Goal: Use online tool/utility: Utilize a website feature to perform a specific function

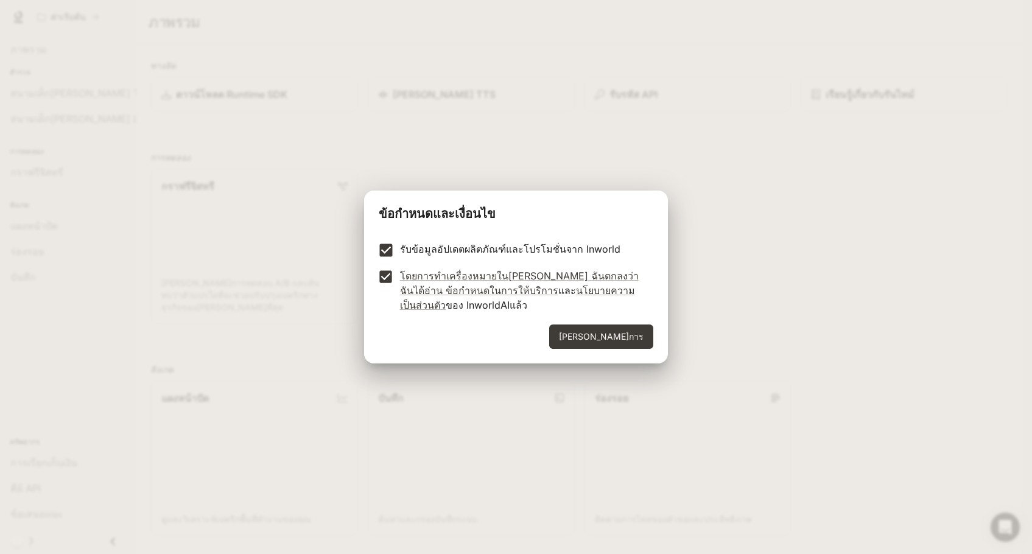
click at [653, 343] on button "ดำเนินการ" at bounding box center [601, 336] width 104 height 24
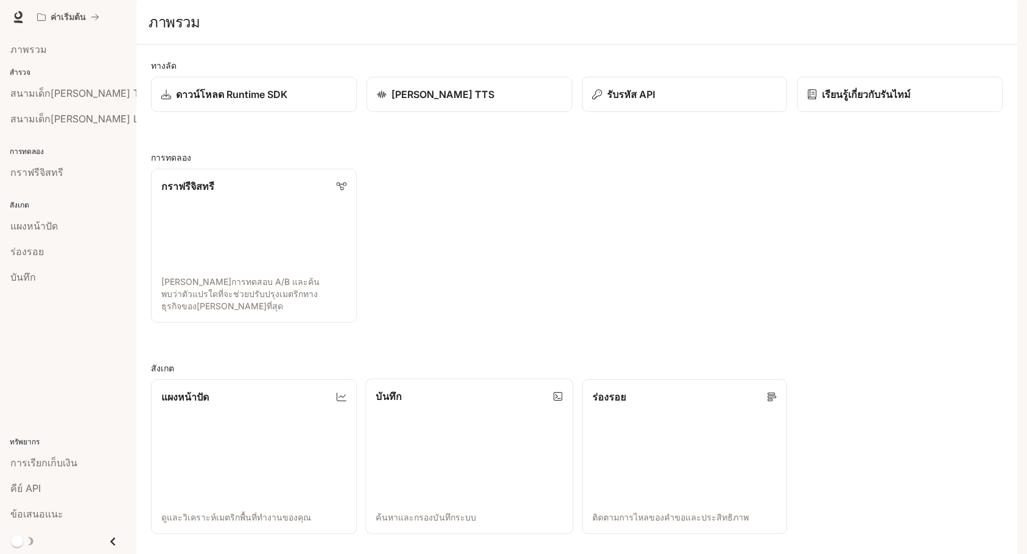
scroll to position [245, 0]
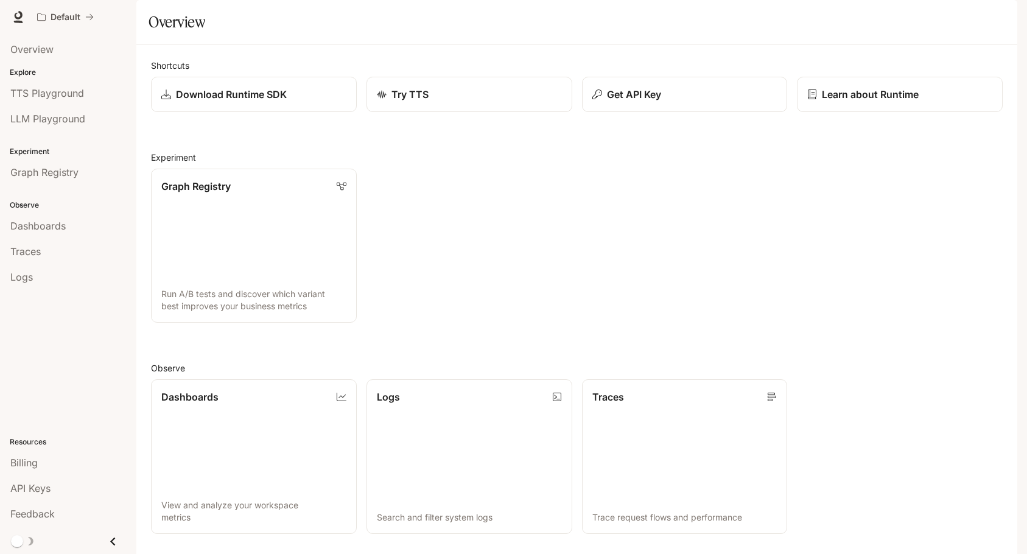
click at [508, 159] on div "Graph Registry Run A/B tests and discover which variant best improves your busi…" at bounding box center [571, 241] width 861 height 164
click at [460, 102] on div "Try TTS" at bounding box center [469, 94] width 187 height 15
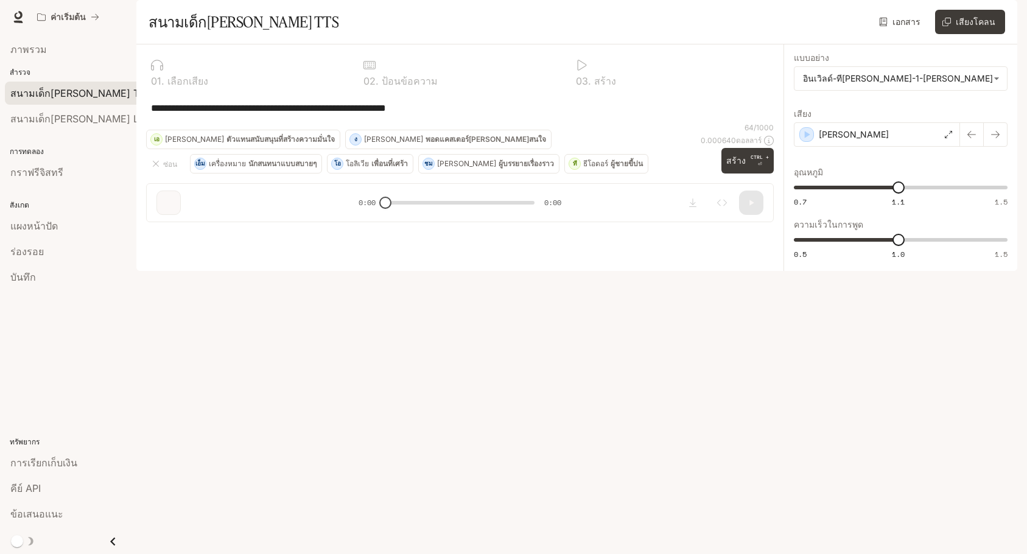
click at [409, 122] on div "**********" at bounding box center [460, 107] width 628 height 29
click at [198, 87] on font "เลือกเสียง" at bounding box center [187, 81] width 41 height 12
click at [163, 71] on div at bounding box center [247, 65] width 193 height 12
drag, startPoint x: 513, startPoint y: 145, endPoint x: 50, endPoint y: 131, distance: 462.8
click at [136, 135] on main "พอร์ทัล ภาพรวม สำรวจ สนามเด็กเล่น TTS สนามเด็กเล่น LLM การทดลอง กราฟรีจิสทรี สั…" at bounding box center [576, 135] width 881 height 271
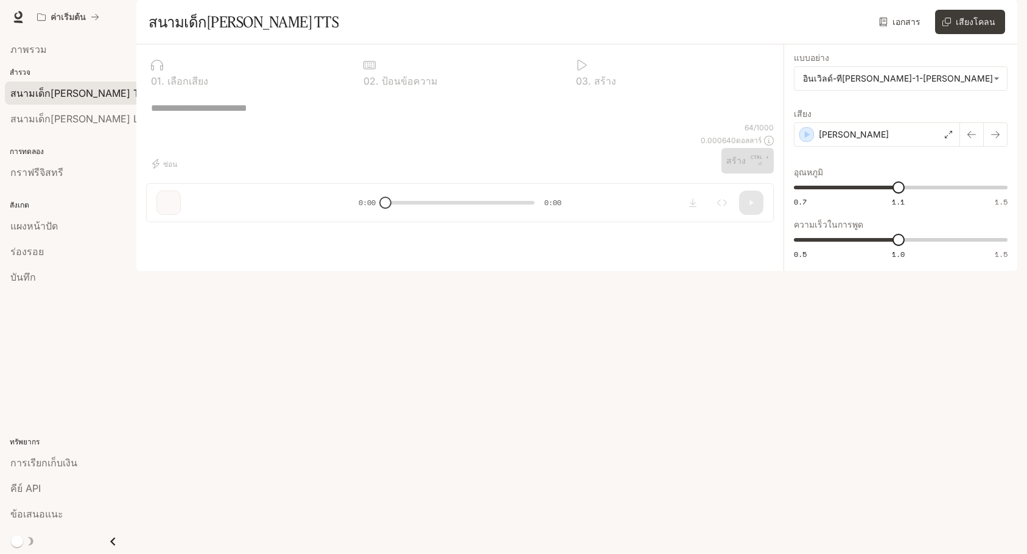
drag, startPoint x: 454, startPoint y: 239, endPoint x: 487, endPoint y: 239, distance: 32.9
click at [457, 122] on div "* ​" at bounding box center [460, 107] width 628 height 29
click at [981, 109] on body "ข้ามไปที่เนื้อหาหลัก ค่าเริ่มต้น รันไทม์ รันไทม์ เอกสารประกอบ เอกสารประกอบ พอร์…" at bounding box center [513, 296] width 1027 height 593
click at [520, 240] on div at bounding box center [516, 277] width 1032 height 554
click at [980, 29] on font "เสียงโคลน" at bounding box center [976, 21] width 40 height 15
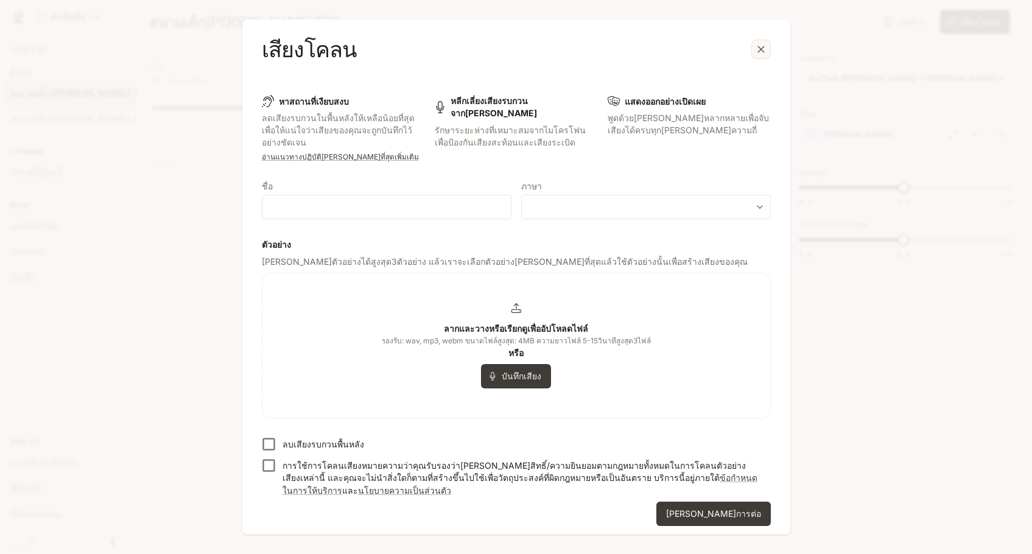
click at [756, 42] on div "button" at bounding box center [760, 49] width 19 height 19
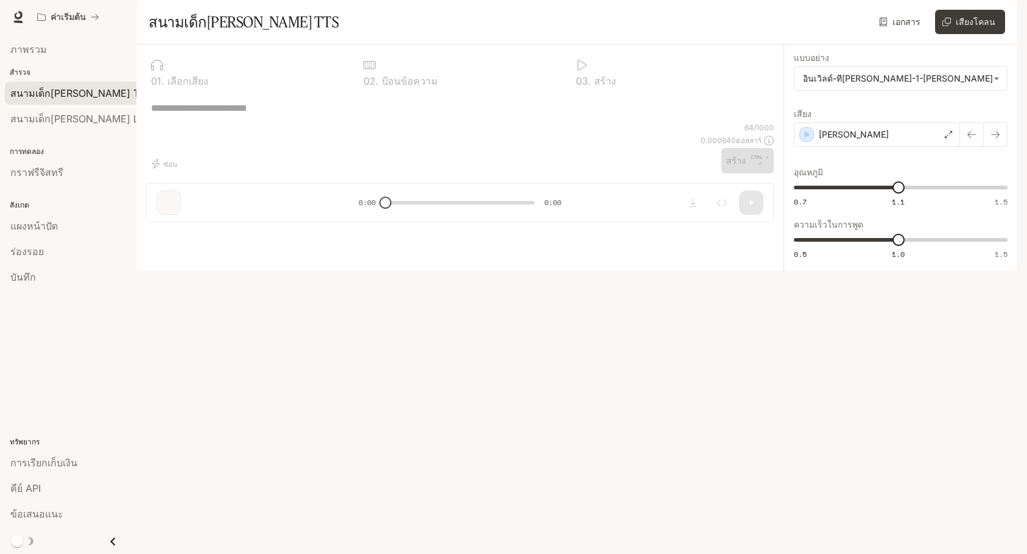
click at [26, 71] on font "สำรวจ" at bounding box center [20, 72] width 21 height 9
click at [18, 75] on font "สำรวจ" at bounding box center [20, 72] width 21 height 9
click at [42, 52] on font "ภาพรวม" at bounding box center [28, 49] width 37 height 12
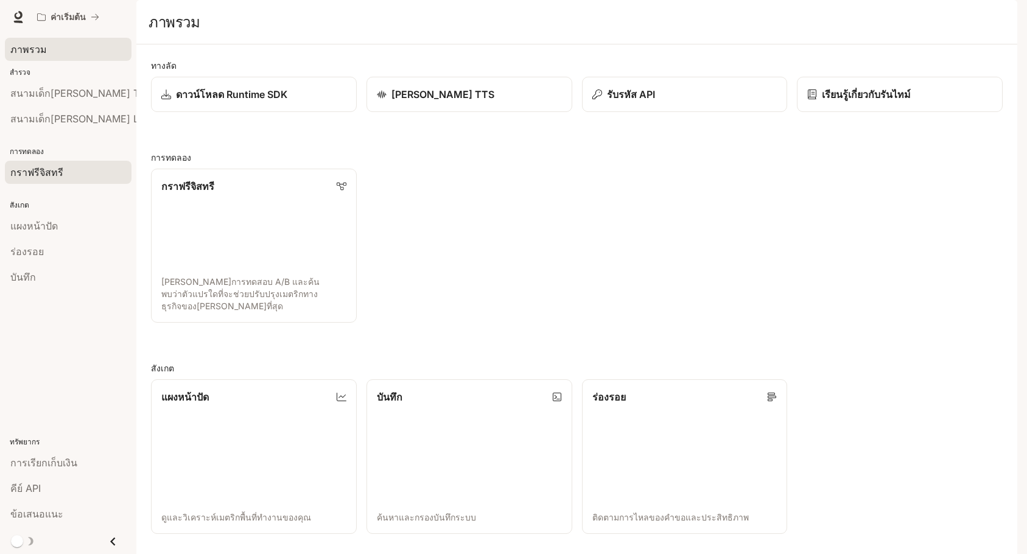
click at [61, 176] on div "กราฟรีจิสทรี" at bounding box center [68, 172] width 116 height 15
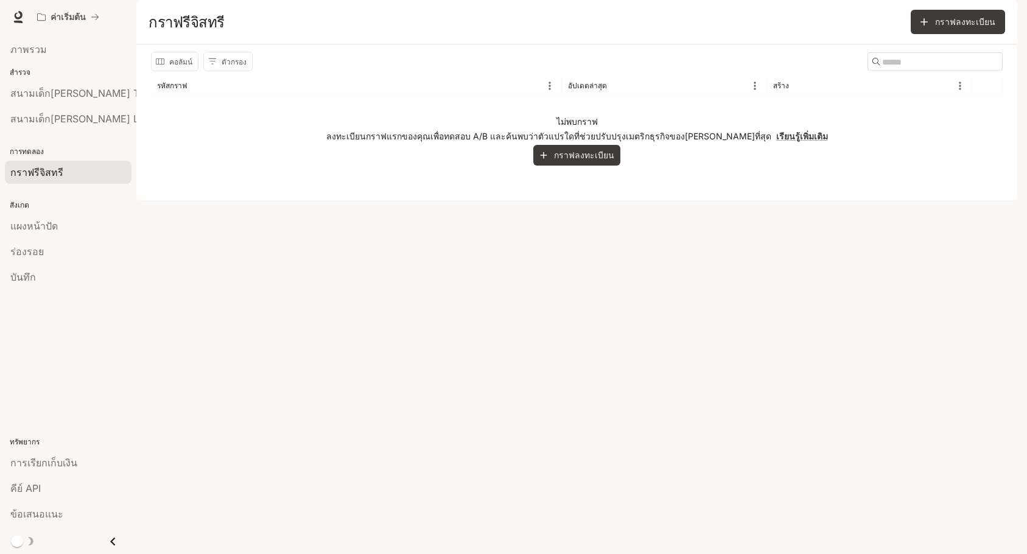
click at [33, 198] on div "สังเกต แผงหน้าปัด ร่องรอย บันทึก" at bounding box center [68, 239] width 136 height 105
click at [31, 211] on div "สังเกต แผงหน้าปัด ร่องรอย บันทึก" at bounding box center [68, 239] width 136 height 105
click at [69, 19] on font "ค่าเริ่มต้น" at bounding box center [68, 17] width 35 height 10
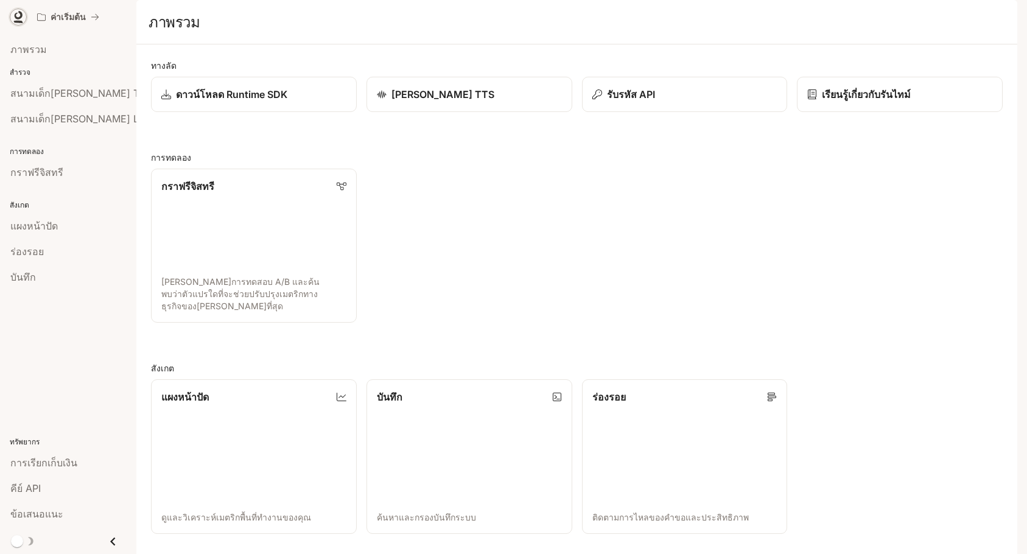
click at [13, 11] on icon at bounding box center [18, 17] width 12 height 12
click at [474, 102] on div "[PERSON_NAME] TTS" at bounding box center [471, 94] width 188 height 15
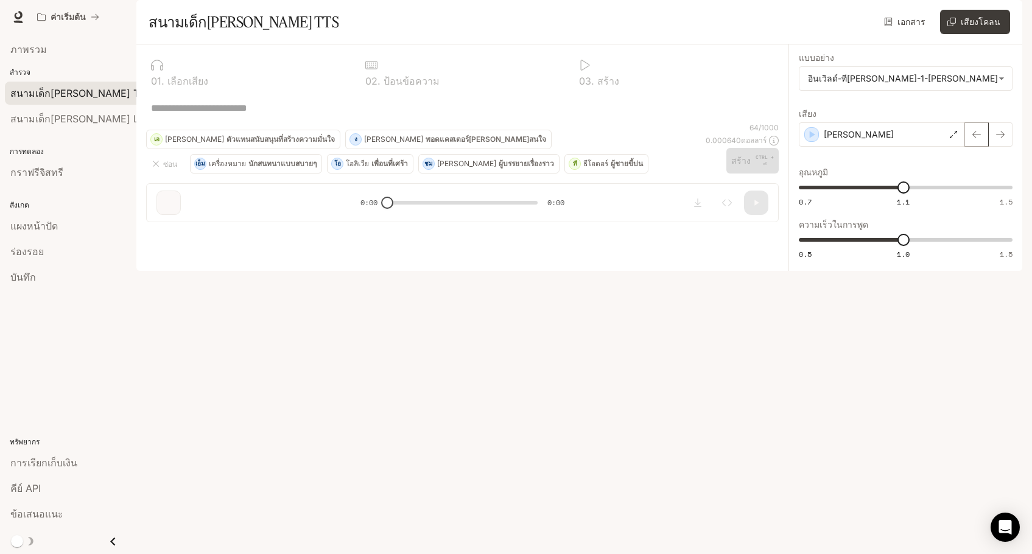
click at [973, 138] on icon "button" at bounding box center [976, 134] width 9 height 7
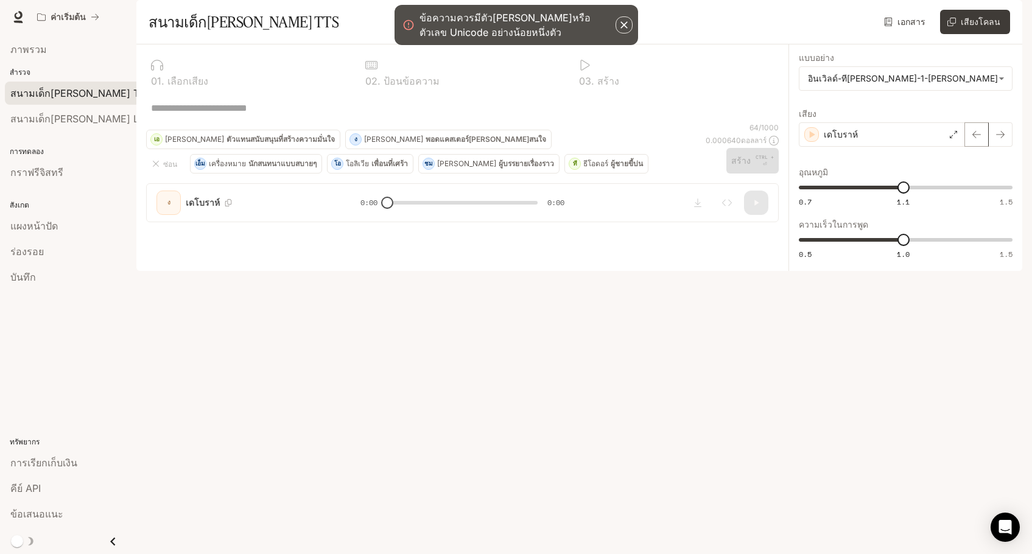
click at [973, 138] on icon "button" at bounding box center [976, 134] width 9 height 7
click at [245, 115] on textarea at bounding box center [462, 108] width 623 height 14
paste textarea "**********"
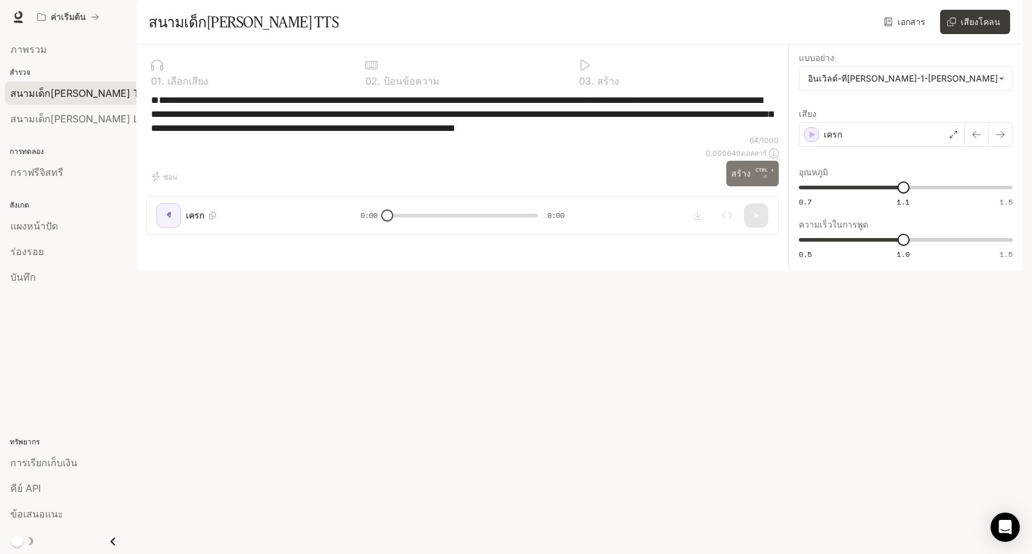
type textarea "**********"
click at [757, 173] on font "CTRL +" at bounding box center [764, 170] width 18 height 6
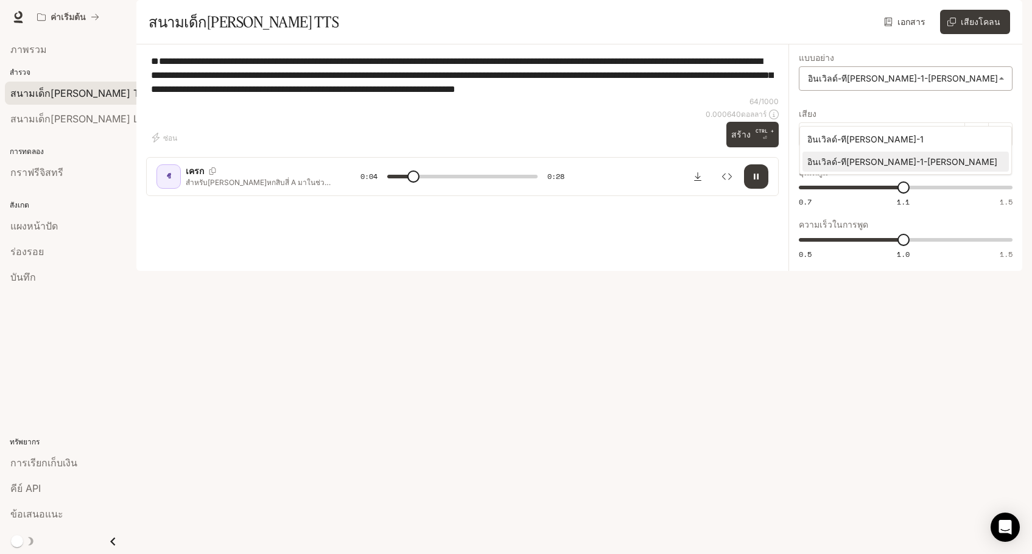
click at [995, 113] on body "ข้ามไปที่เนื้อหาหลัก ค่าเริ่มต้น รันไทม์ รันไทม์ เอกสารประกอบ เอกสารประกอบ พอร์…" at bounding box center [516, 277] width 1032 height 554
click at [884, 382] on div at bounding box center [516, 277] width 1032 height 554
type input "****"
